Goal: Navigation & Orientation: Find specific page/section

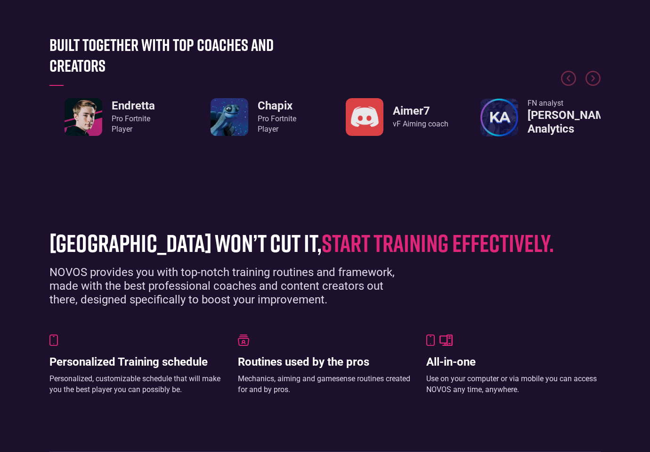
scroll to position [377, 0]
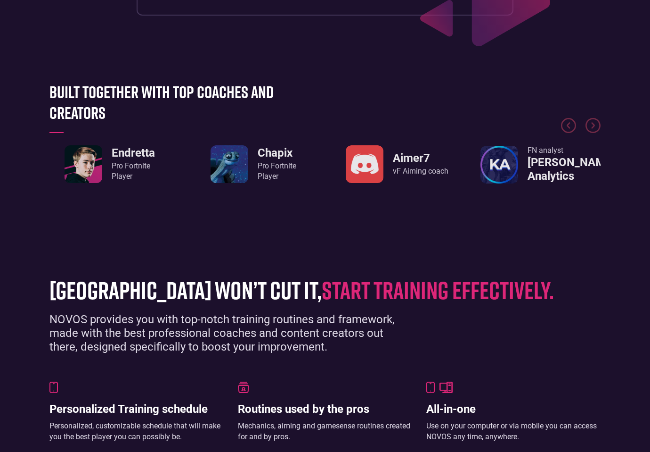
click at [315, 92] on div at bounding box center [324, 106] width 551 height 71
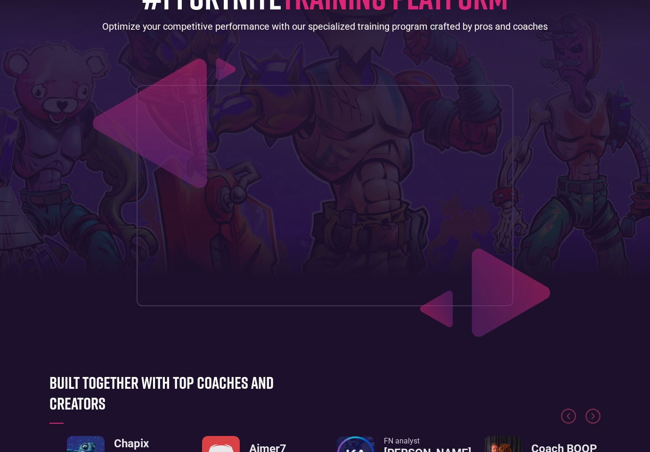
scroll to position [0, 0]
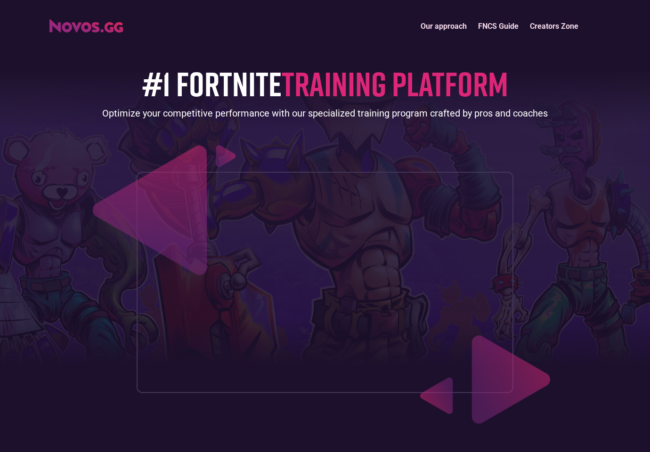
click at [506, 24] on link "FNCS Guide" at bounding box center [499, 26] width 52 height 20
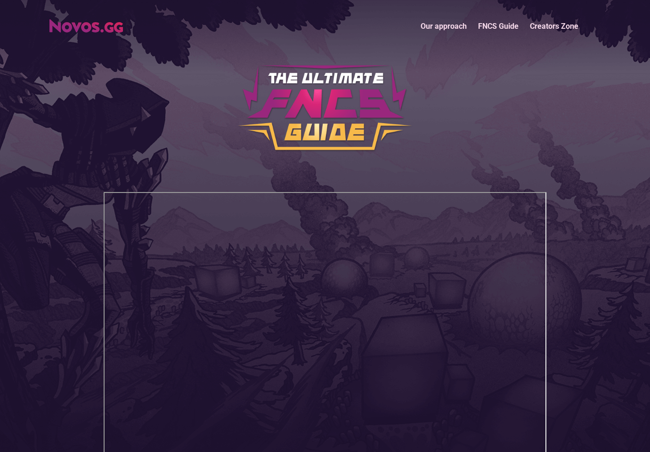
click at [451, 28] on link "Our approach" at bounding box center [443, 26] width 57 height 20
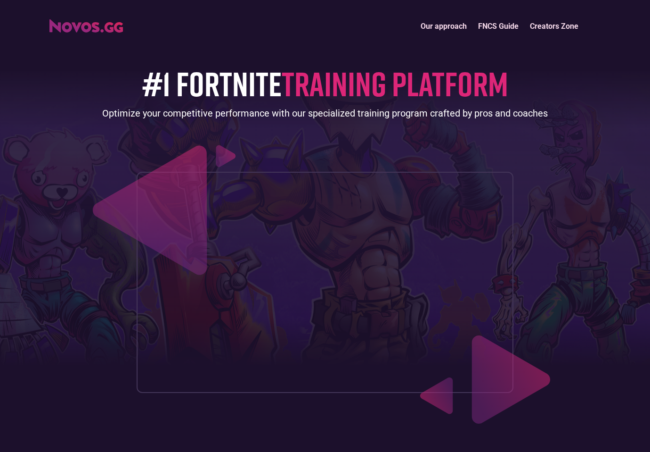
click at [551, 26] on link "Creators Zone" at bounding box center [555, 26] width 60 height 20
click at [115, 24] on img "home" at bounding box center [86, 25] width 74 height 13
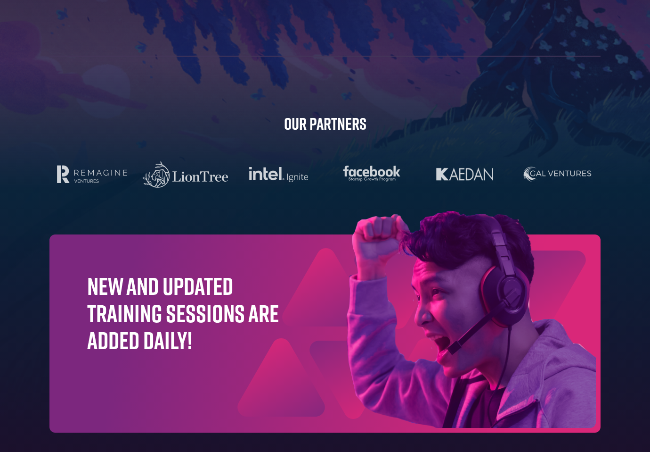
scroll to position [2914, 0]
